Goal: Information Seeking & Learning: Learn about a topic

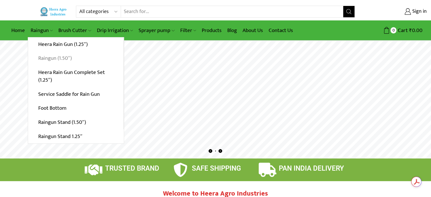
click at [44, 58] on link "Raingun (1.50″)" at bounding box center [75, 58] width 95 height 14
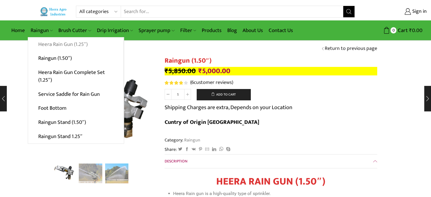
click at [50, 45] on link "Heera Rain Gun (1.25″)" at bounding box center [75, 44] width 95 height 14
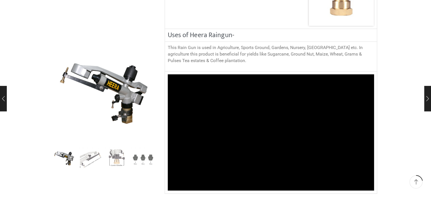
scroll to position [510, 0]
